Goal: Navigation & Orientation: Find specific page/section

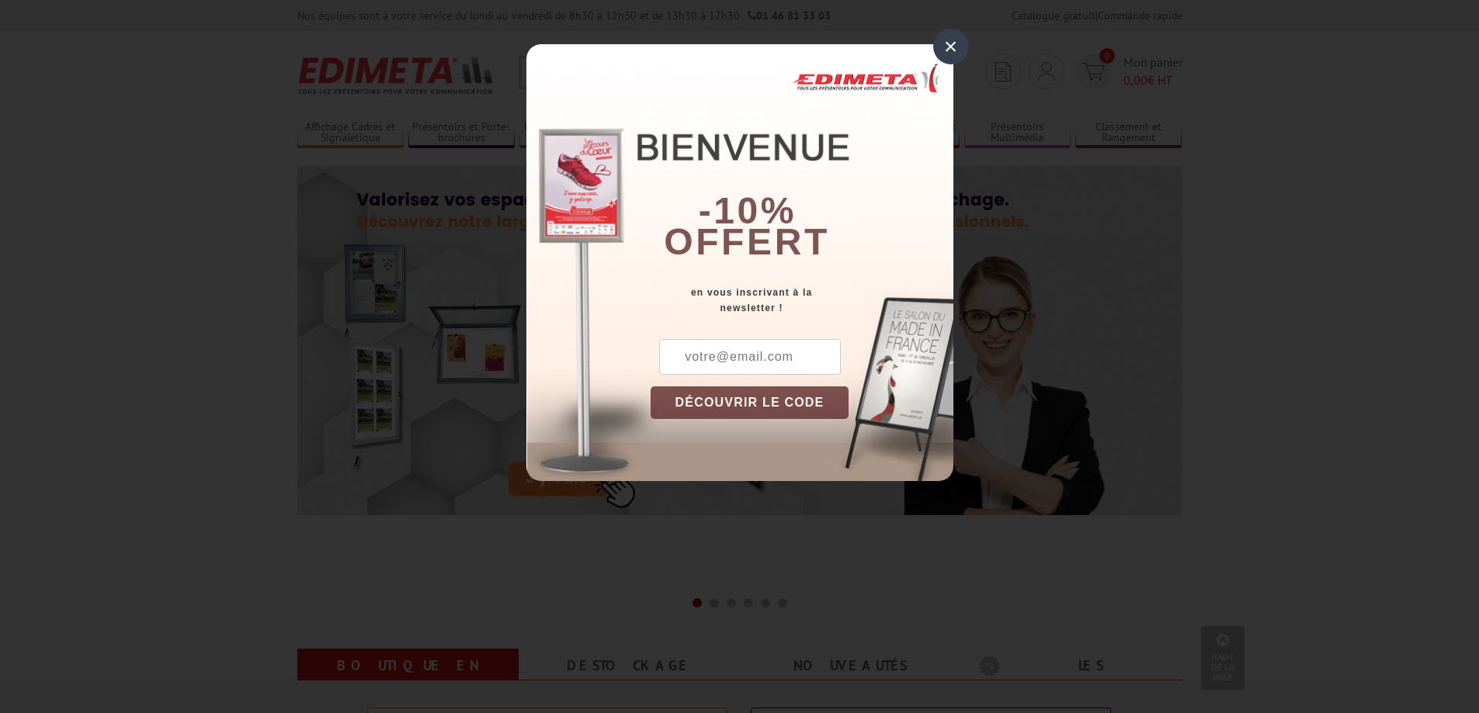
scroll to position [621, 0]
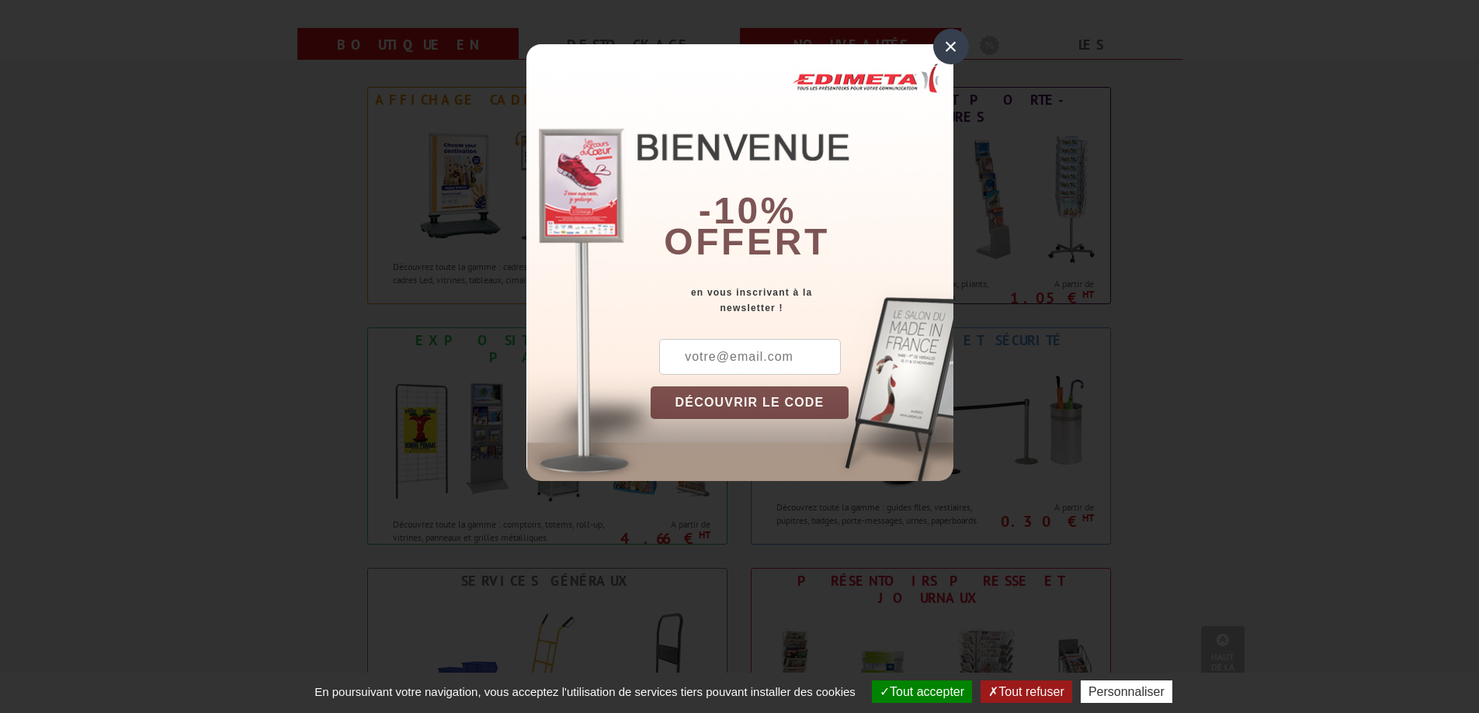
drag, startPoint x: 950, startPoint y: 42, endPoint x: 944, endPoint y: 50, distance: 10.6
click at [948, 46] on div "×" at bounding box center [951, 47] width 36 height 36
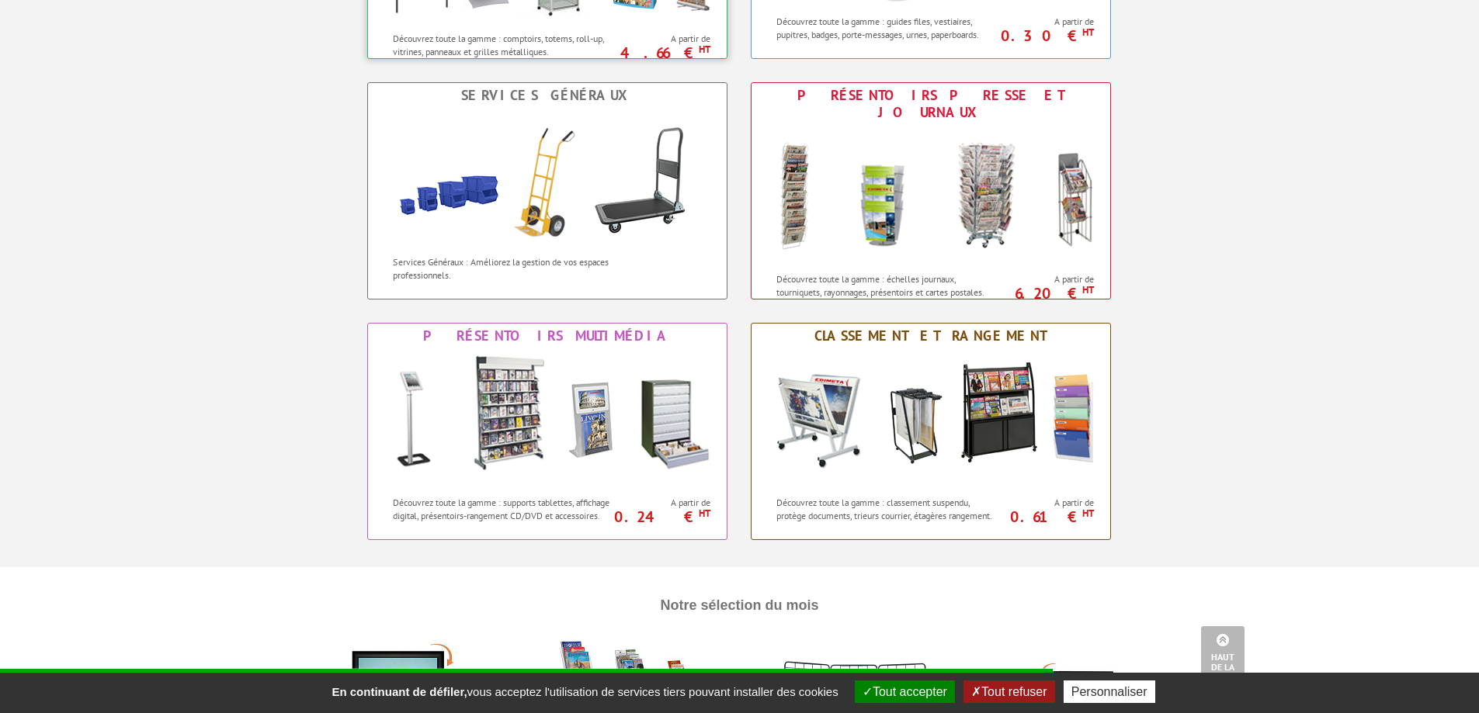
scroll to position [854, 0]
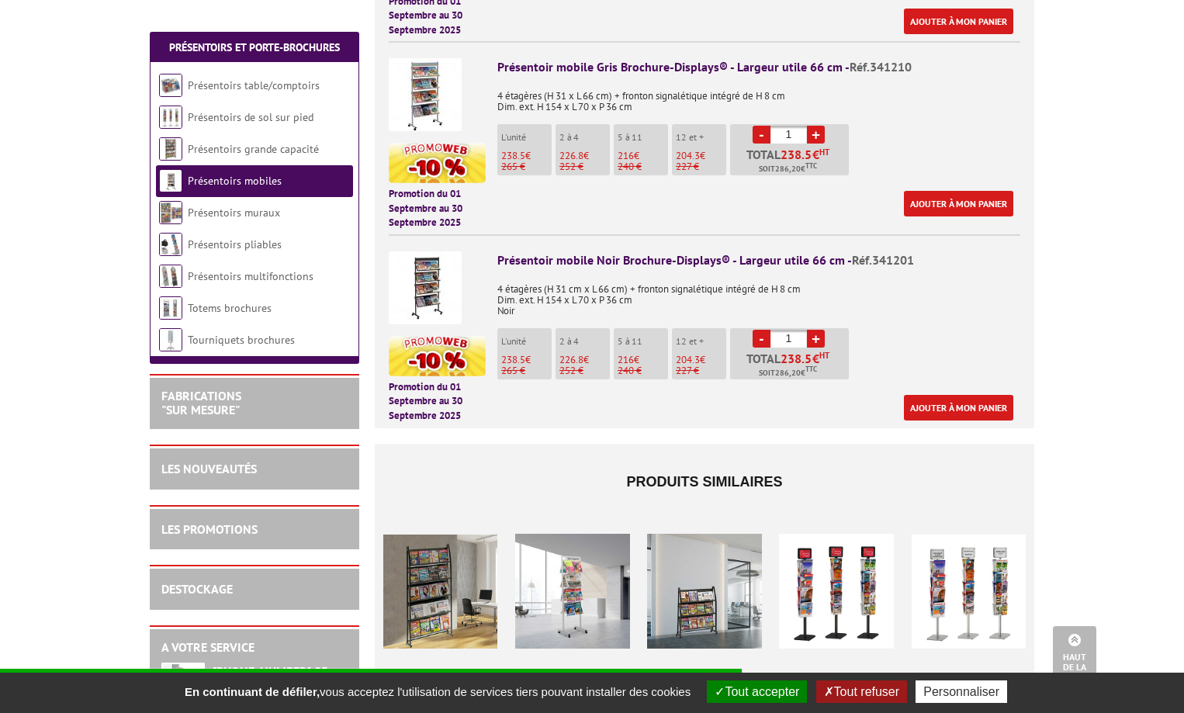
scroll to position [931, 0]
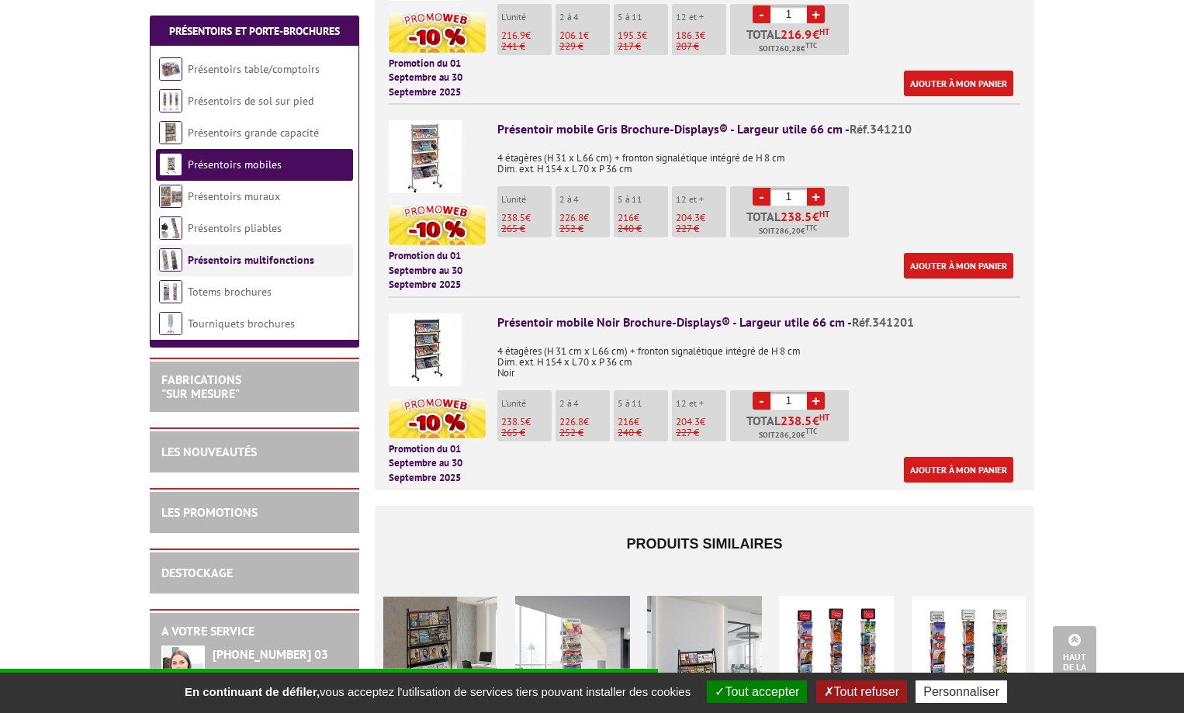
click at [218, 254] on link "Présentoirs multifonctions" at bounding box center [251, 260] width 127 height 14
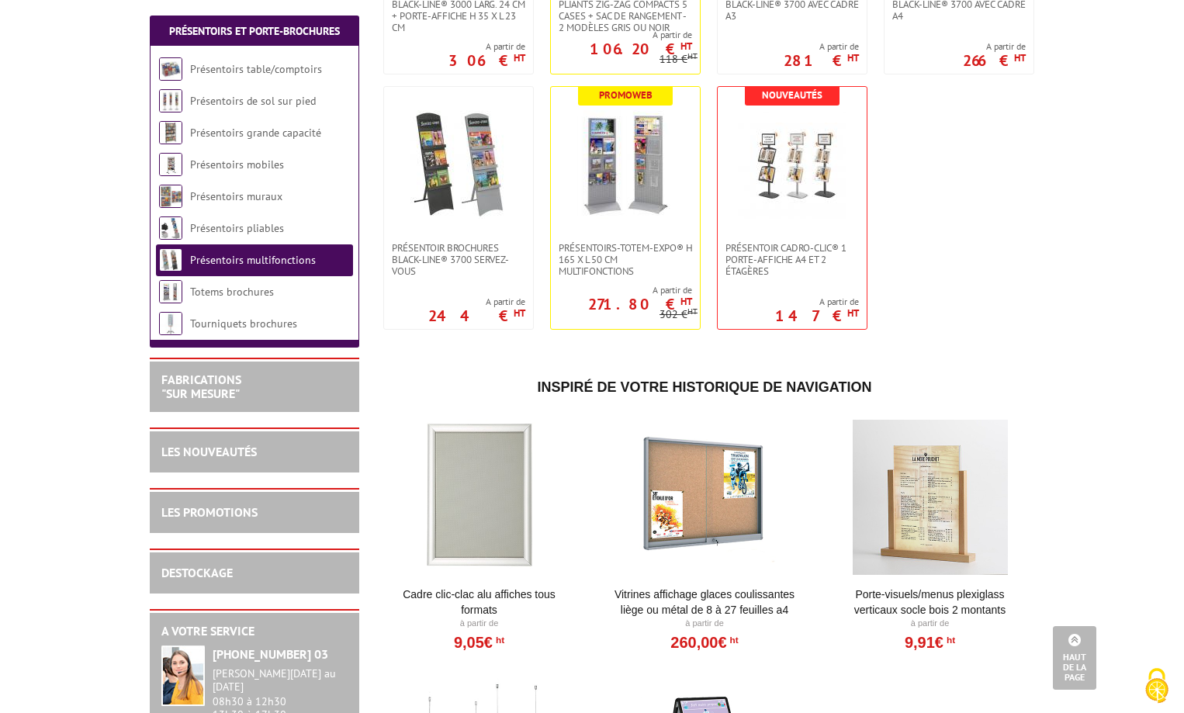
scroll to position [931, 0]
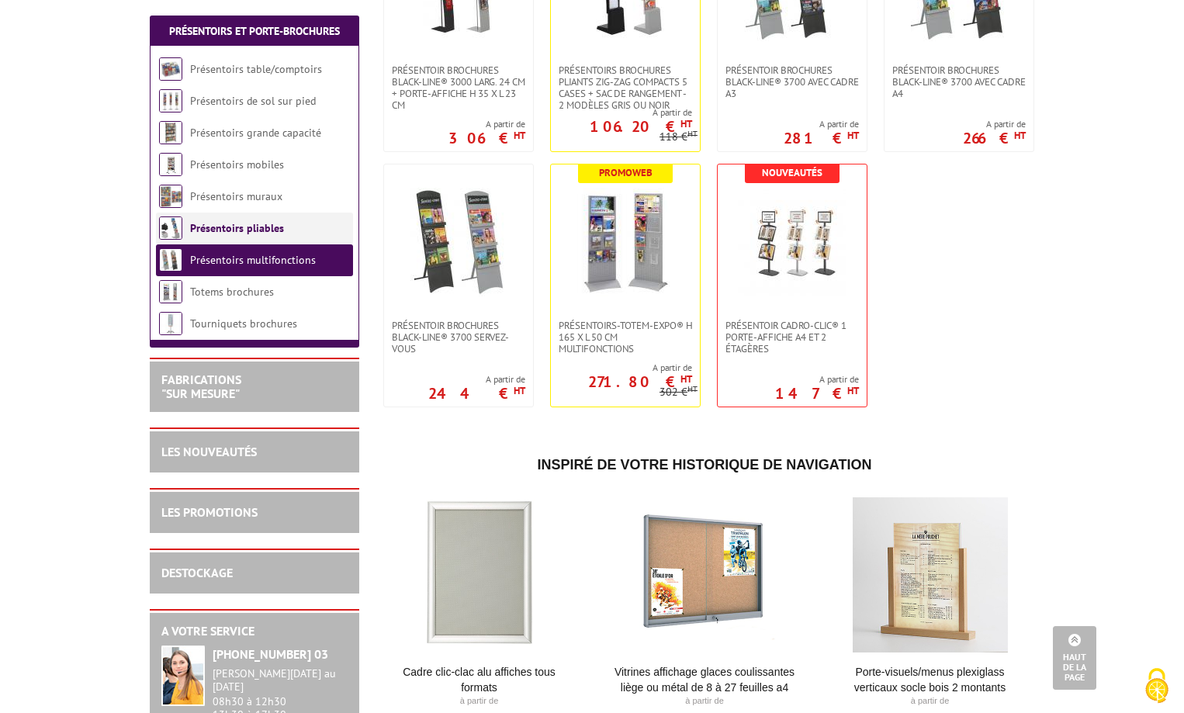
click at [210, 230] on link "Présentoirs pliables" at bounding box center [237, 228] width 94 height 14
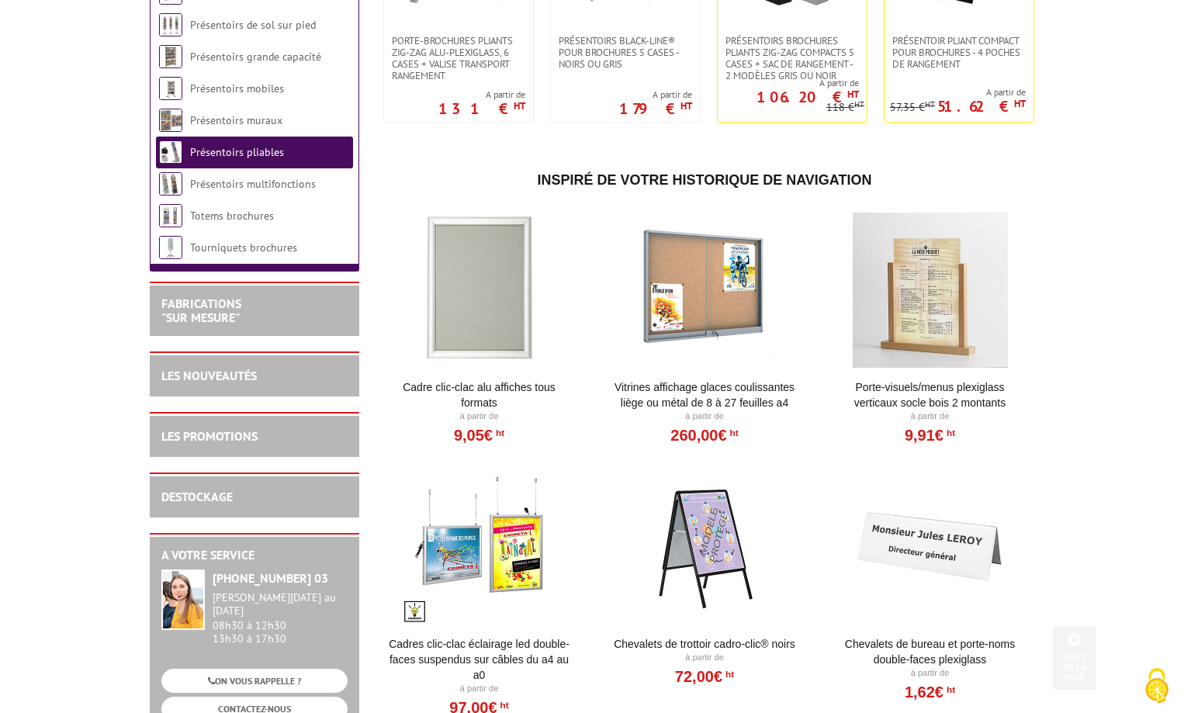
scroll to position [466, 0]
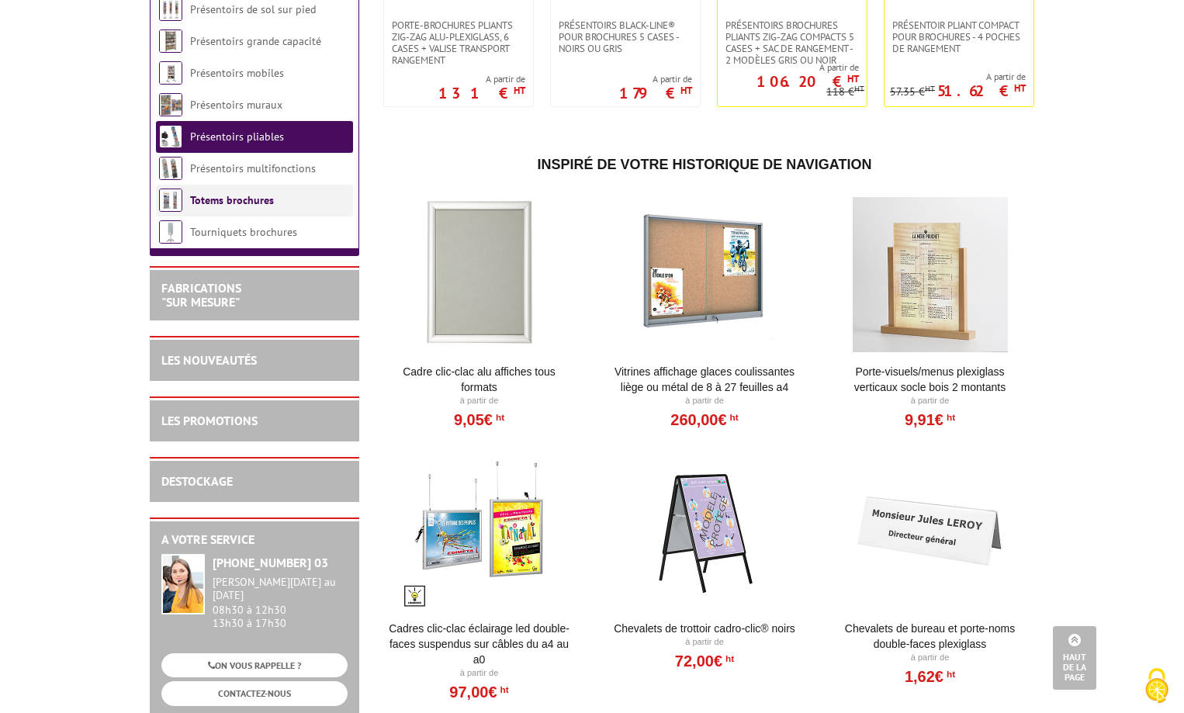
click at [211, 207] on link "Totems brochures" at bounding box center [232, 200] width 84 height 14
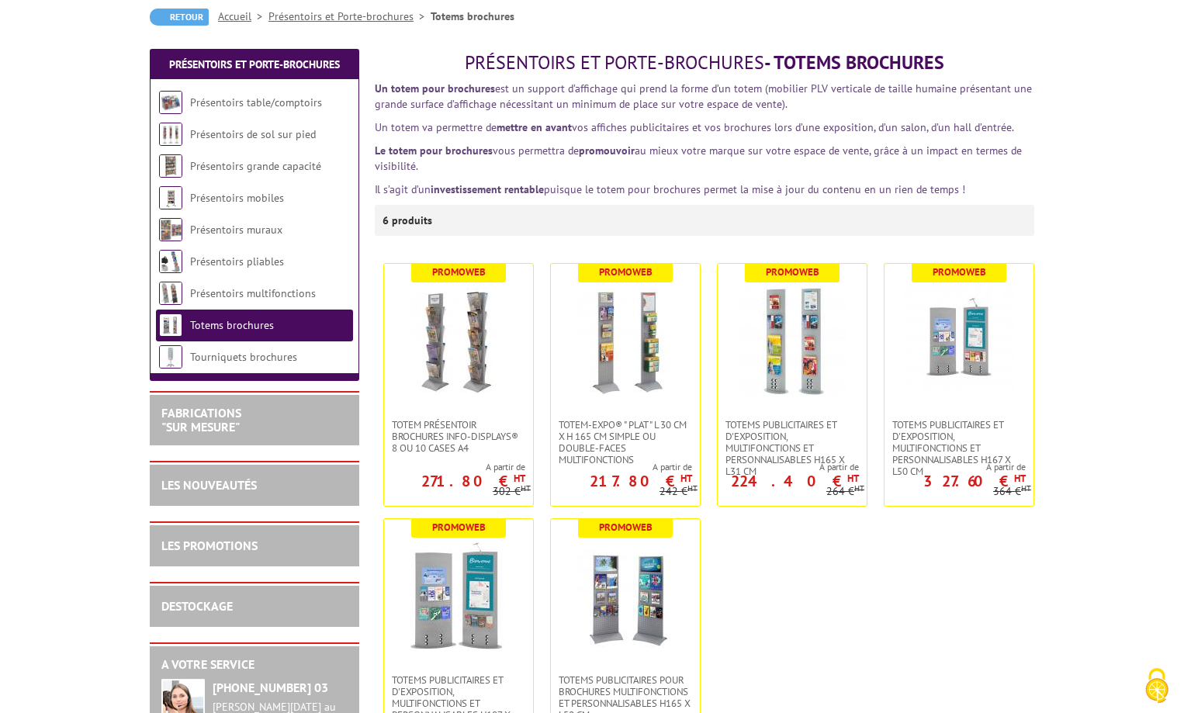
scroll to position [155, 0]
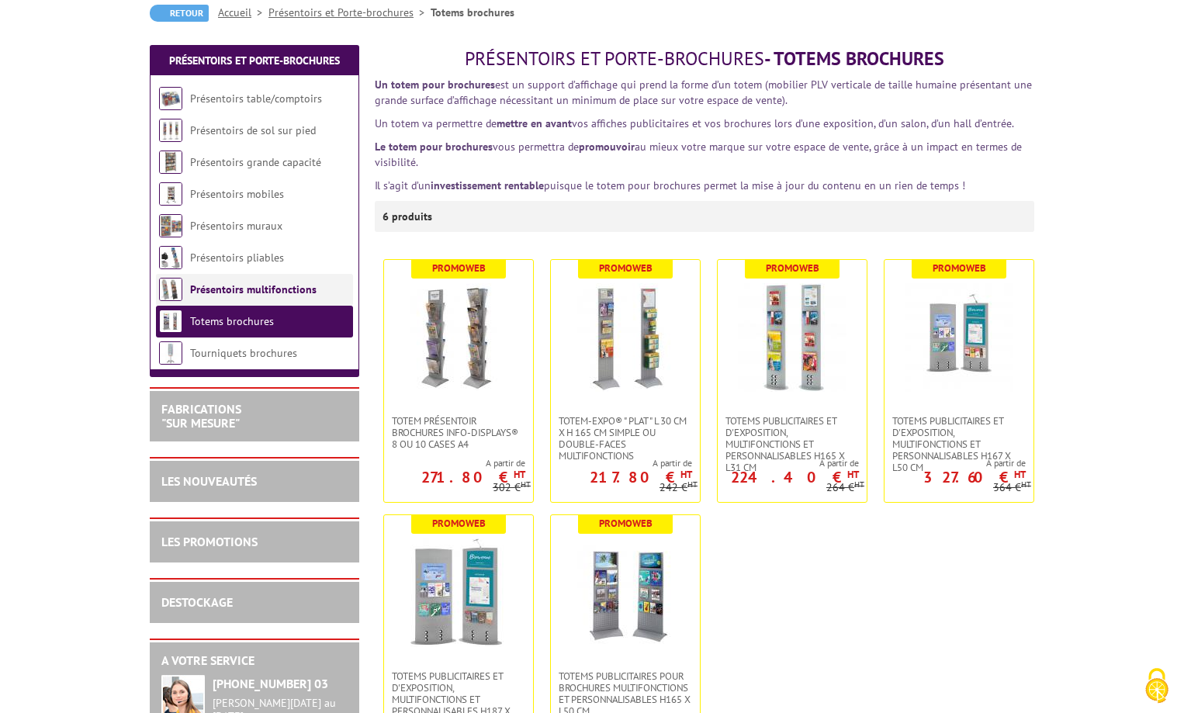
click at [218, 283] on link "Présentoirs multifonctions" at bounding box center [253, 290] width 127 height 14
